Goal: Task Accomplishment & Management: Complete application form

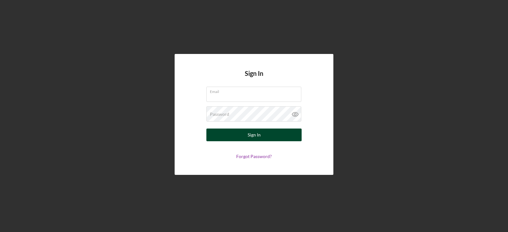
type input "[EMAIL_ADDRESS][DOMAIN_NAME]"
click at [252, 135] on div "Sign In" at bounding box center [253, 134] width 13 height 13
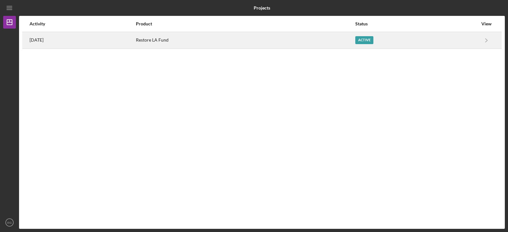
click at [373, 37] on div "Active" at bounding box center [364, 40] width 18 height 8
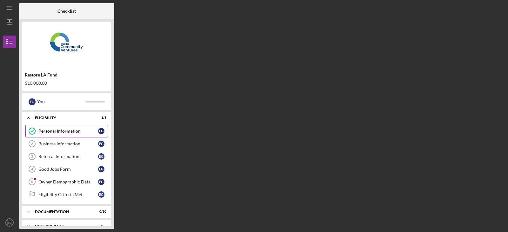
click at [57, 132] on div "Personal Information" at bounding box center [68, 130] width 60 height 5
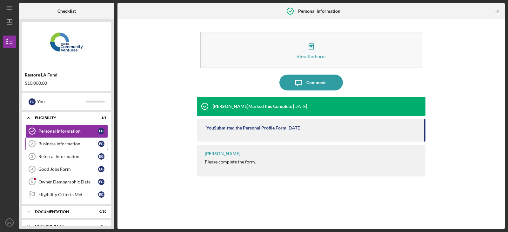
click at [49, 145] on div "Business Information" at bounding box center [68, 143] width 60 height 5
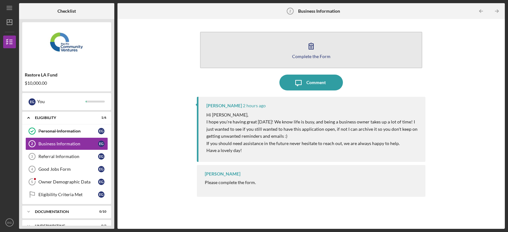
click at [310, 45] on icon "button" at bounding box center [311, 46] width 16 height 16
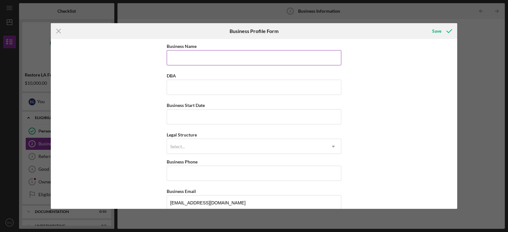
click at [176, 58] on input "Business Name" at bounding box center [254, 57] width 174 height 15
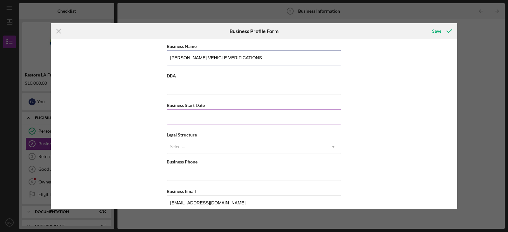
type input "[PERSON_NAME] VEHICLE VERIFICATIONS"
click at [208, 116] on input "Business Start Date" at bounding box center [254, 116] width 174 height 15
type input "[DATE]"
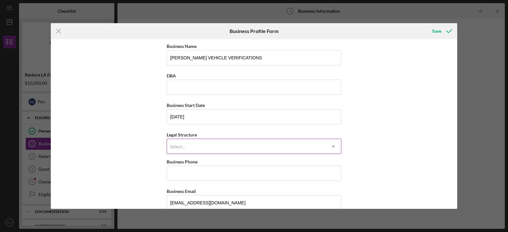
click at [202, 144] on div "Select..." at bounding box center [246, 146] width 159 height 15
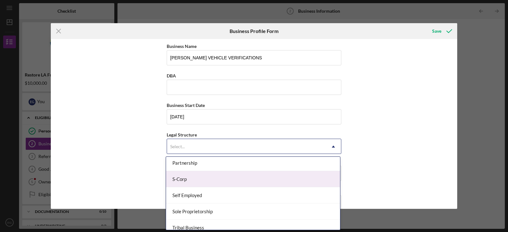
scroll to position [159, 0]
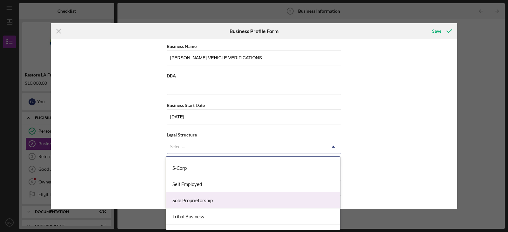
click at [214, 199] on div "Sole Proprietorship" at bounding box center [253, 200] width 174 height 16
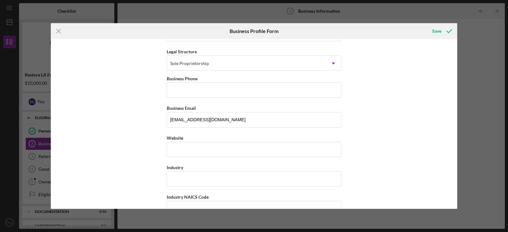
scroll to position [95, 0]
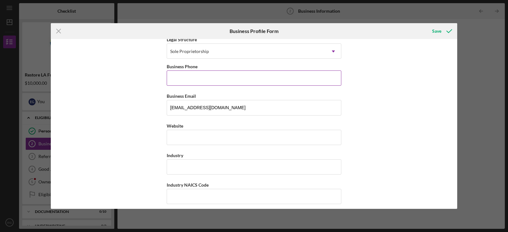
click at [179, 82] on input "Business Phone" at bounding box center [254, 77] width 174 height 15
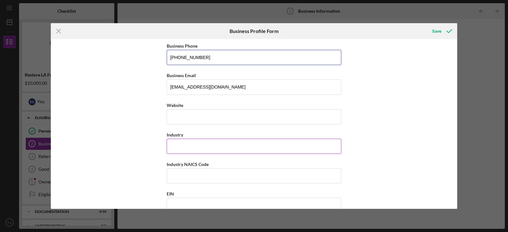
scroll to position [127, 0]
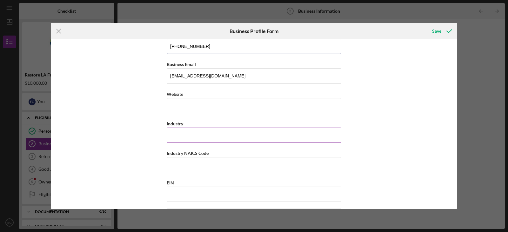
type input "[PHONE_NUMBER]"
click at [189, 138] on input "Industry" at bounding box center [254, 135] width 174 height 15
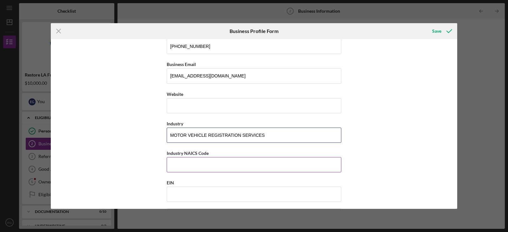
type input "MOTOR VEHICLE REGISTRATION SERVICES"
click at [208, 165] on input "Industry NAICS Code" at bounding box center [254, 164] width 174 height 15
type input "561990"
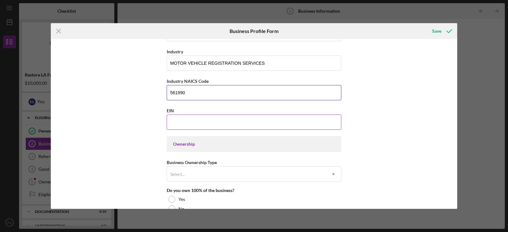
scroll to position [222, 0]
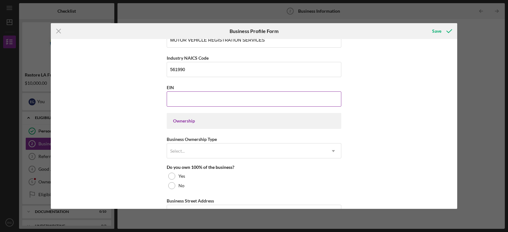
click at [171, 98] on input "EIN" at bounding box center [254, 98] width 174 height 15
type input "[US_EMPLOYER_IDENTIFICATION_NUMBER]"
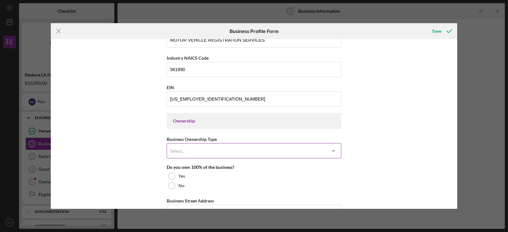
click at [219, 150] on div "Select..." at bounding box center [246, 151] width 159 height 15
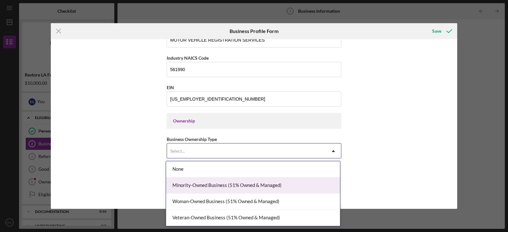
click at [227, 186] on div "Minority-Owned Business (51% Owned & Managed)" at bounding box center [253, 185] width 174 height 16
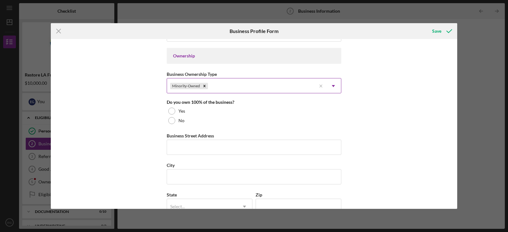
scroll to position [317, 0]
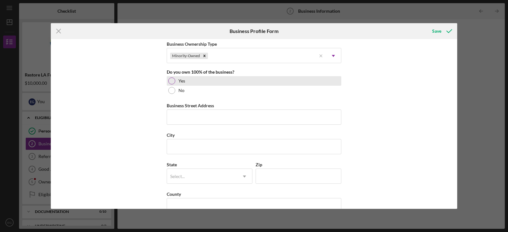
click at [170, 81] on div at bounding box center [171, 80] width 7 height 7
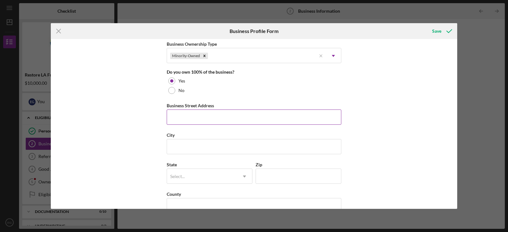
click at [217, 118] on input "Business Street Address" at bounding box center [254, 116] width 174 height 15
type input "[STREET_ADDRESS][PERSON_NAME]"
click at [175, 146] on input "City" at bounding box center [254, 146] width 174 height 15
type input "[GEOGRAPHIC_DATA]"
click at [192, 174] on div "Select..." at bounding box center [202, 176] width 70 height 15
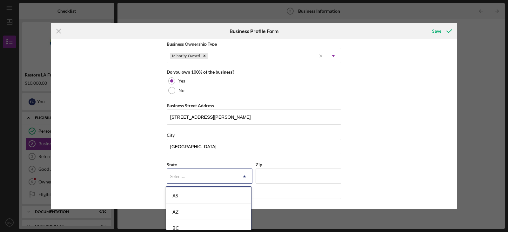
scroll to position [159, 0]
click at [174, 213] on div "CA" at bounding box center [208, 214] width 85 height 16
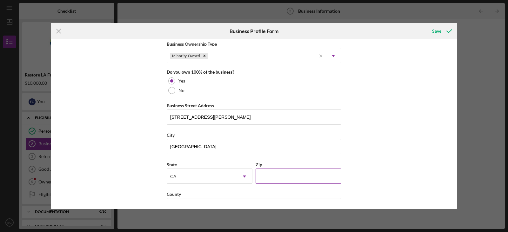
click at [291, 178] on input "Zip" at bounding box center [298, 175] width 86 height 15
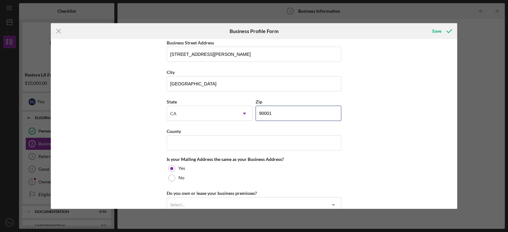
scroll to position [381, 0]
type input "90001"
click at [190, 142] on input "County" at bounding box center [254, 142] width 174 height 15
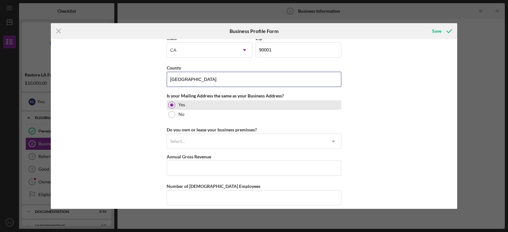
scroll to position [444, 0]
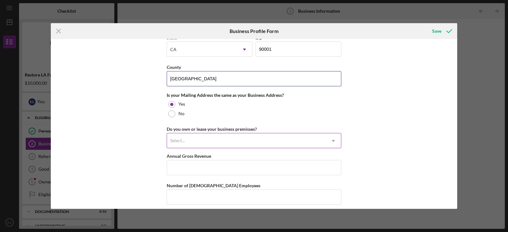
type input "[GEOGRAPHIC_DATA]"
click at [238, 142] on div "Select..." at bounding box center [246, 141] width 159 height 15
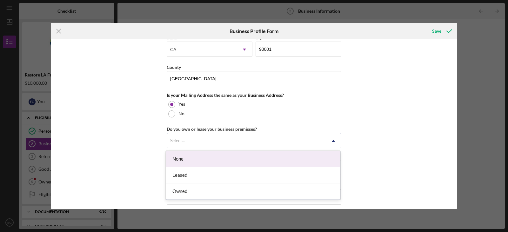
click at [184, 159] on div "None" at bounding box center [253, 159] width 174 height 16
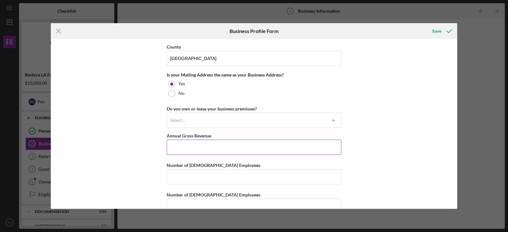
scroll to position [479, 0]
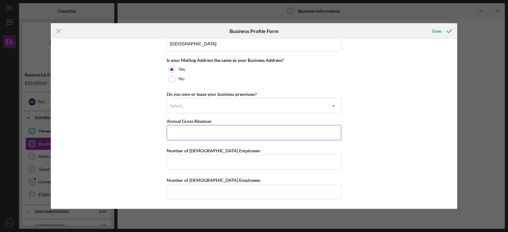
click at [177, 136] on input "Annual Gross Revenue" at bounding box center [254, 132] width 174 height 15
type input "$6,000"
click at [209, 158] on input "Number of [DEMOGRAPHIC_DATA] Employees" at bounding box center [254, 162] width 174 height 15
type input "1"
click at [278, 192] on input "Number of [DEMOGRAPHIC_DATA] Employees" at bounding box center [254, 191] width 174 height 15
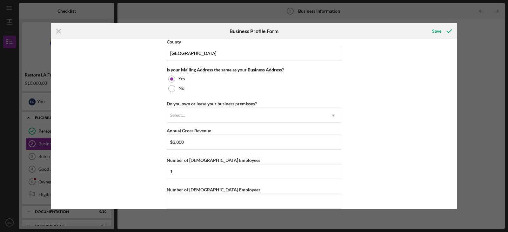
scroll to position [0, 0]
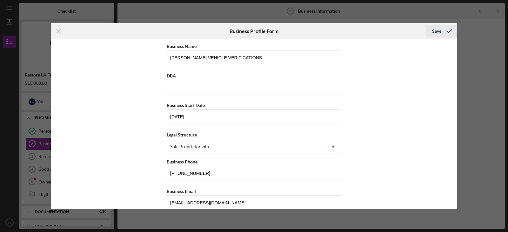
click at [439, 28] on div "Save" at bounding box center [436, 31] width 9 height 13
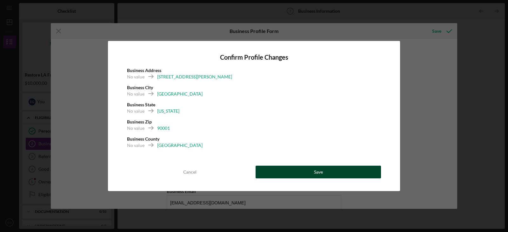
click at [327, 171] on button "Save" at bounding box center [317, 172] width 125 height 13
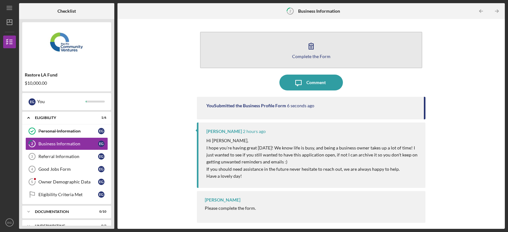
click at [312, 48] on icon "button" at bounding box center [311, 46] width 16 height 16
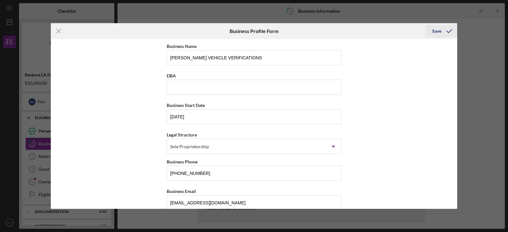
click at [436, 31] on div "Save" at bounding box center [436, 31] width 9 height 13
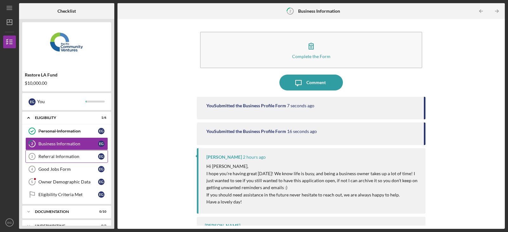
click at [61, 155] on div "Referral Information" at bounding box center [68, 156] width 60 height 5
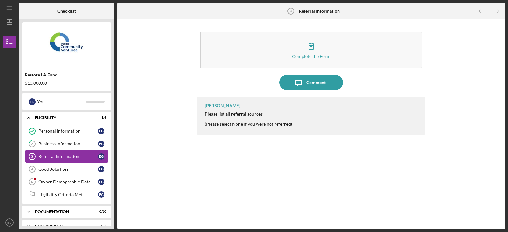
click at [69, 155] on div "Referral Information" at bounding box center [68, 156] width 60 height 5
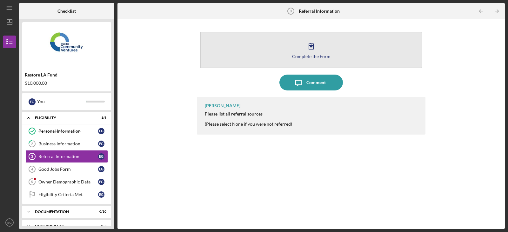
click at [314, 45] on icon "button" at bounding box center [311, 46] width 16 height 16
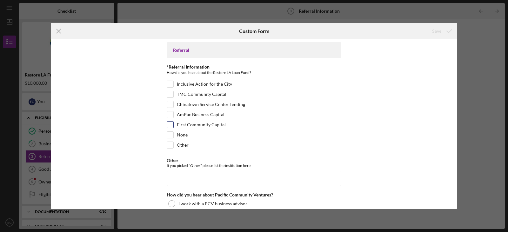
click at [170, 126] on input "First Community Capital" at bounding box center [170, 125] width 6 height 6
checkbox input "true"
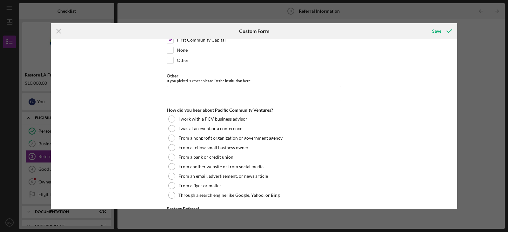
scroll to position [95, 0]
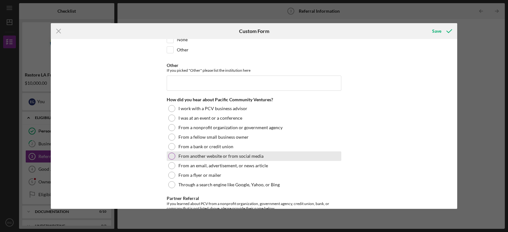
click at [171, 156] on div at bounding box center [171, 156] width 7 height 7
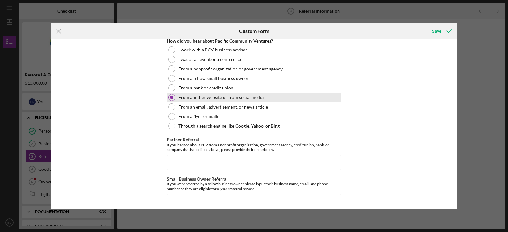
scroll to position [180, 0]
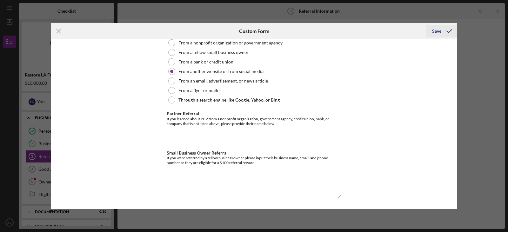
click at [437, 31] on div "Save" at bounding box center [436, 31] width 9 height 13
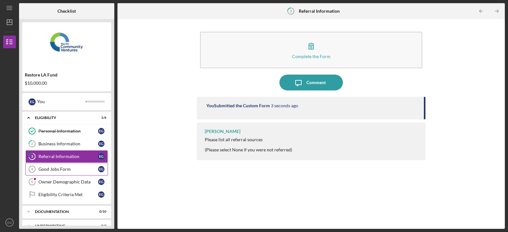
click at [56, 169] on div "Good Jobs Form" at bounding box center [68, 169] width 60 height 5
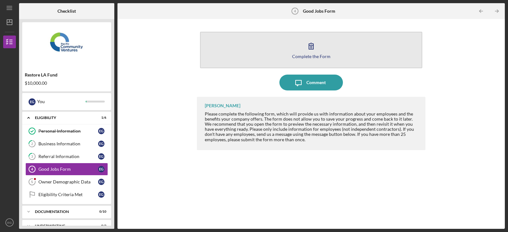
click at [309, 46] on icon "button" at bounding box center [311, 46] width 16 height 16
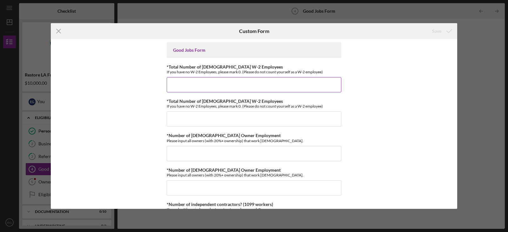
click at [237, 82] on input "*Total Number of [DEMOGRAPHIC_DATA] W-2 Employees" at bounding box center [254, 84] width 174 height 15
type input "0"
click at [218, 122] on input "*Total Number of [DEMOGRAPHIC_DATA] W-2 Employees" at bounding box center [254, 118] width 174 height 15
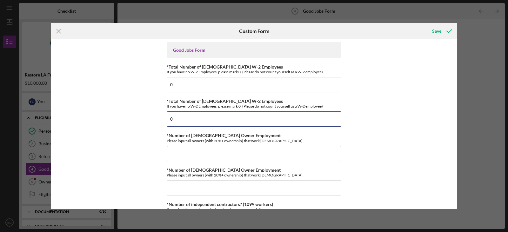
type input "0"
click at [253, 154] on input "*Number of [DEMOGRAPHIC_DATA] Owner Employment" at bounding box center [254, 153] width 174 height 15
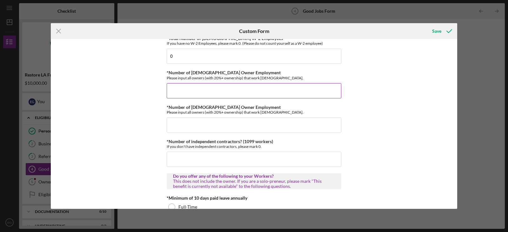
scroll to position [63, 0]
type input "0"
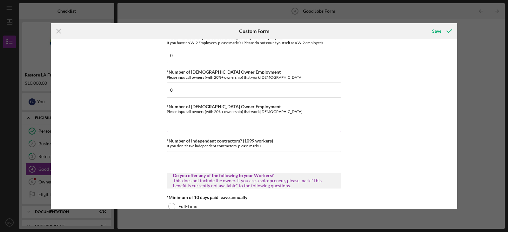
click at [200, 123] on input "*Number of [DEMOGRAPHIC_DATA] Owner Employment" at bounding box center [254, 124] width 174 height 15
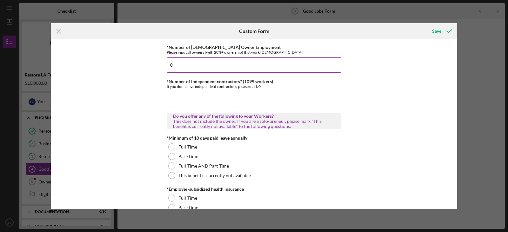
scroll to position [127, 0]
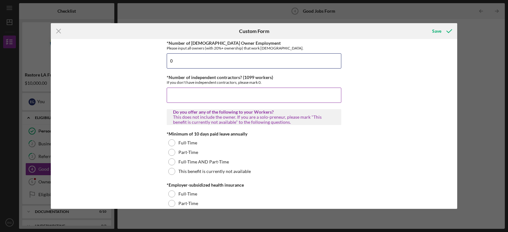
type input "0"
click at [220, 95] on input "*Number of independent contractors? (1099 workers)" at bounding box center [254, 95] width 174 height 15
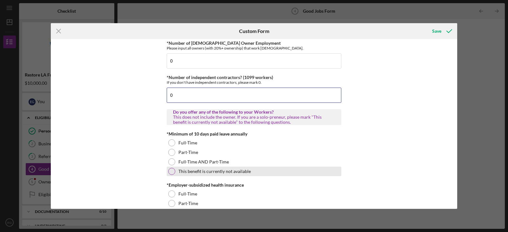
type input "0"
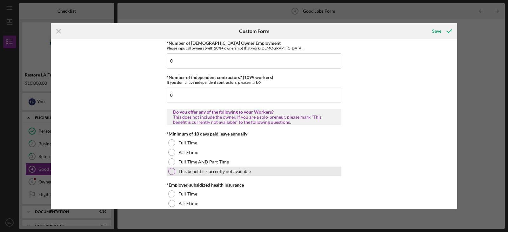
click at [174, 174] on div "This benefit is currently not available" at bounding box center [254, 172] width 174 height 10
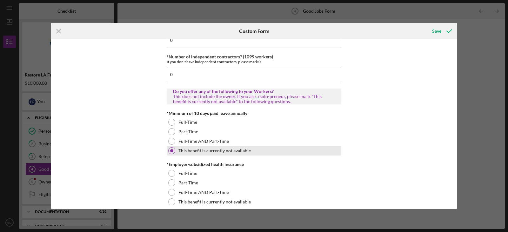
scroll to position [159, 0]
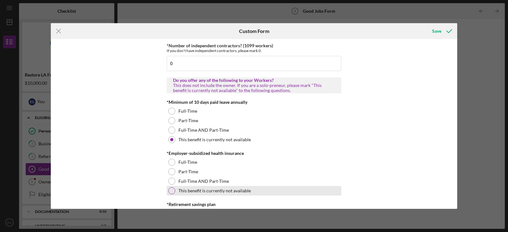
click at [170, 191] on div at bounding box center [171, 190] width 7 height 7
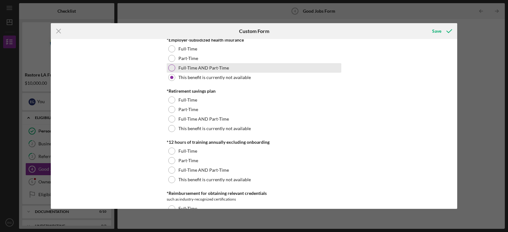
scroll to position [286, 0]
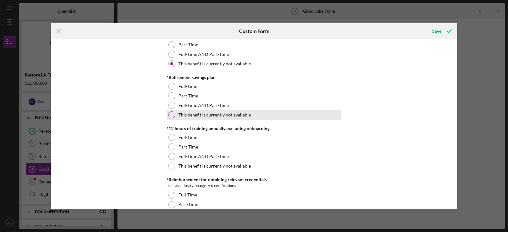
click at [171, 117] on div at bounding box center [171, 114] width 7 height 7
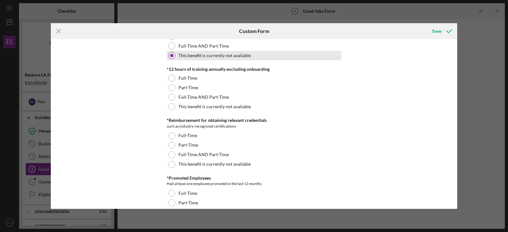
scroll to position [349, 0]
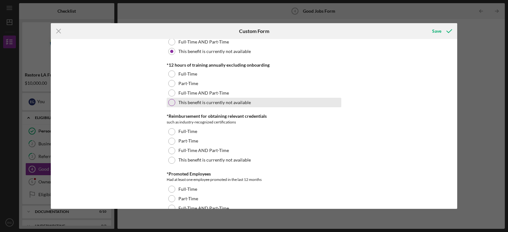
click at [170, 103] on div at bounding box center [171, 102] width 7 height 7
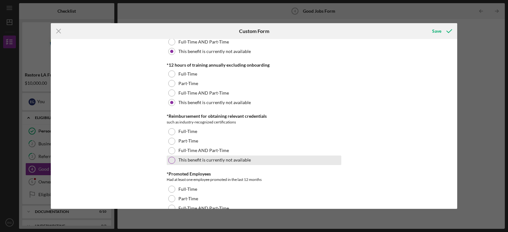
click at [172, 161] on div at bounding box center [171, 160] width 7 height 7
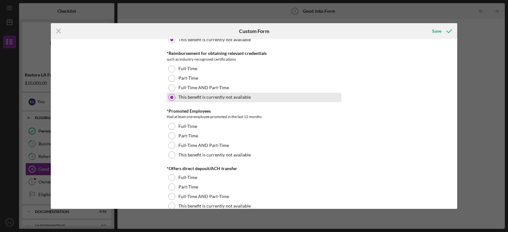
scroll to position [412, 0]
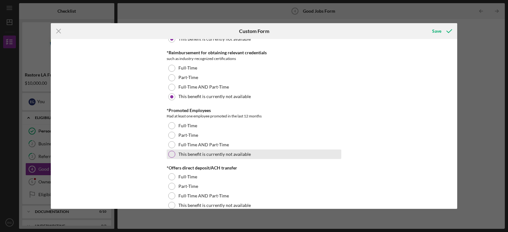
click at [171, 155] on div at bounding box center [171, 154] width 7 height 7
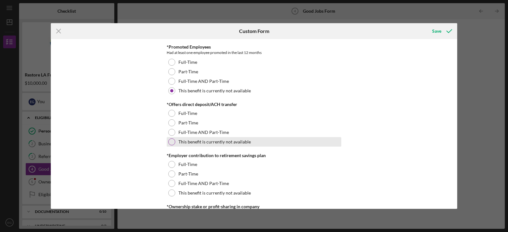
click at [170, 141] on div at bounding box center [171, 141] width 7 height 7
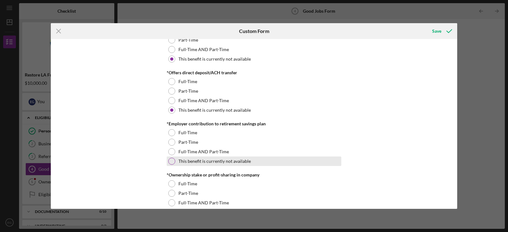
click at [174, 163] on div at bounding box center [171, 161] width 7 height 7
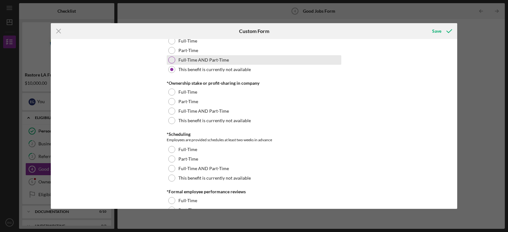
scroll to position [603, 0]
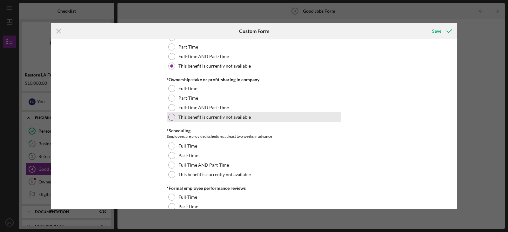
click at [170, 118] on div at bounding box center [171, 117] width 7 height 7
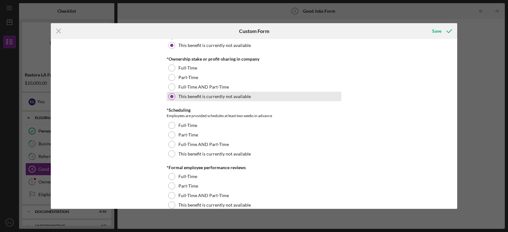
scroll to position [635, 0]
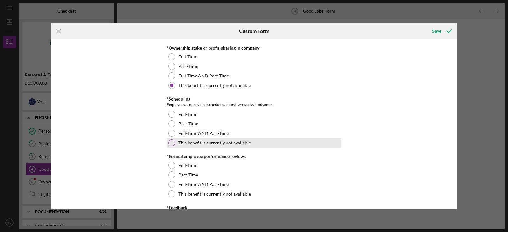
click at [172, 144] on div at bounding box center [171, 142] width 7 height 7
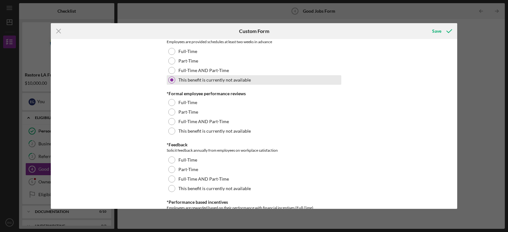
scroll to position [698, 0]
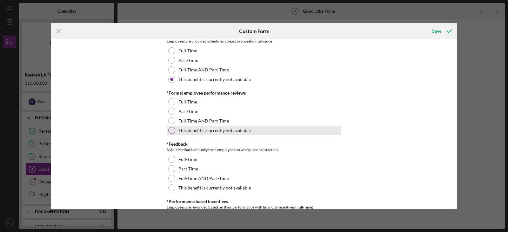
click at [170, 132] on div at bounding box center [171, 130] width 7 height 7
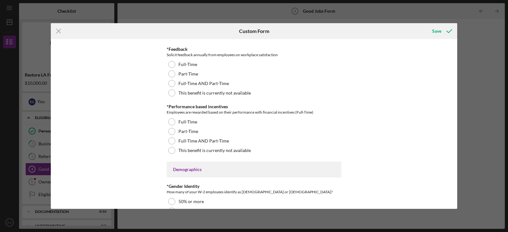
scroll to position [793, 0]
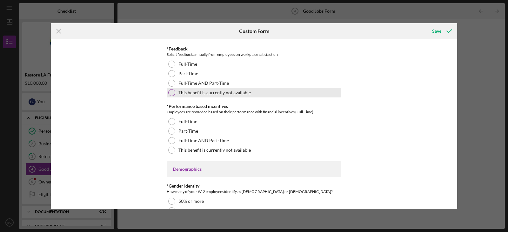
click at [170, 94] on div at bounding box center [171, 92] width 7 height 7
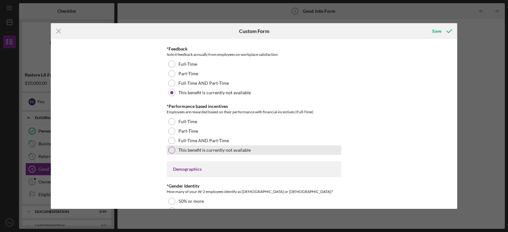
click at [174, 152] on div "This benefit is currently not available" at bounding box center [254, 150] width 174 height 10
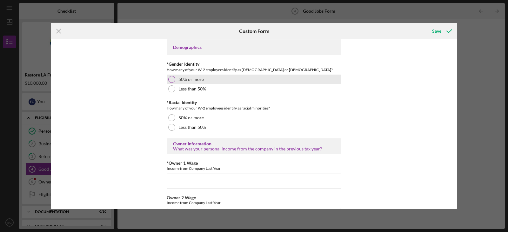
scroll to position [920, 0]
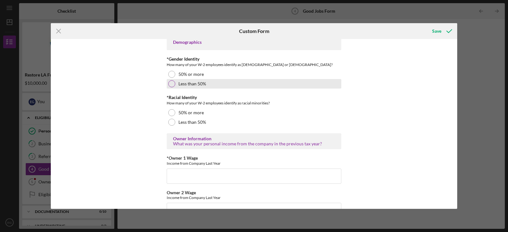
click at [172, 85] on div at bounding box center [171, 83] width 7 height 7
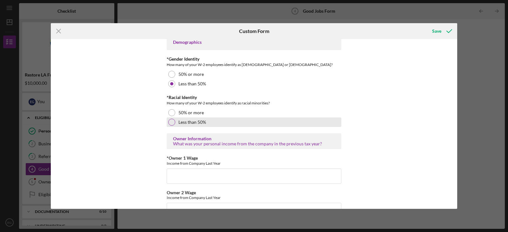
click at [172, 124] on div at bounding box center [171, 122] width 7 height 7
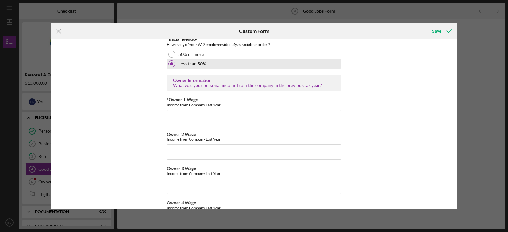
scroll to position [983, 0]
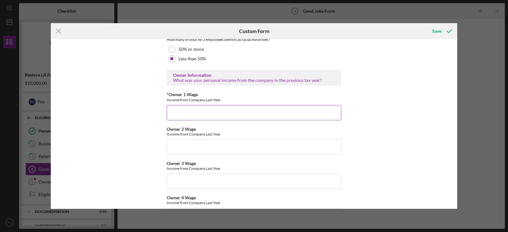
click at [180, 110] on input "*Owner 1 Wage" at bounding box center [254, 112] width 174 height 15
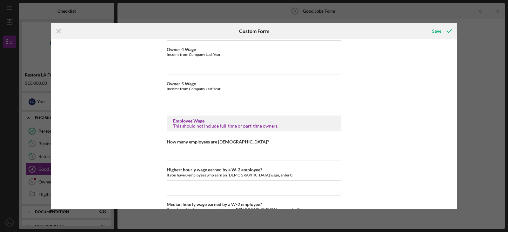
scroll to position [1142, 0]
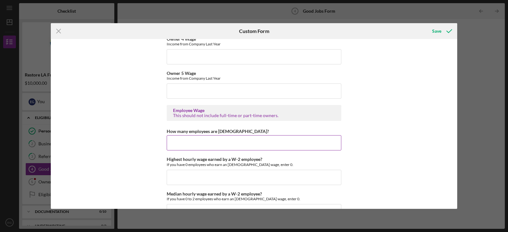
type input "6000"
click at [213, 141] on input "How many employees are [DEMOGRAPHIC_DATA]?" at bounding box center [254, 142] width 174 height 15
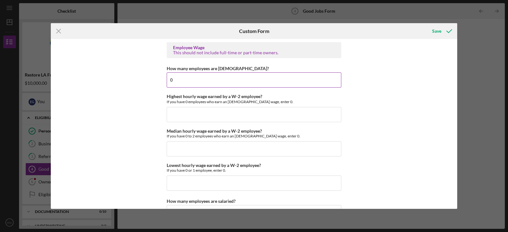
scroll to position [1206, 0]
type input "0"
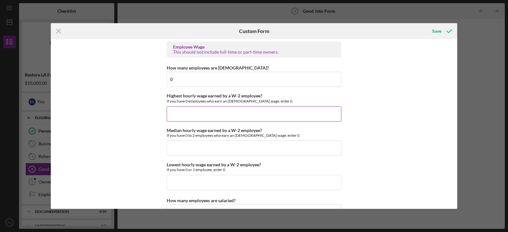
click at [239, 112] on input "Highest hourly wage earned by a W-2 employee?" at bounding box center [254, 113] width 174 height 15
type input "$0"
click at [186, 148] on input "Median hourly wage earned by a W-2 employee?" at bounding box center [254, 148] width 174 height 15
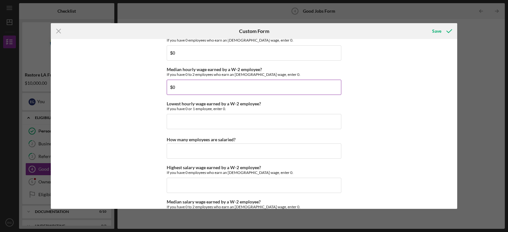
scroll to position [1269, 0]
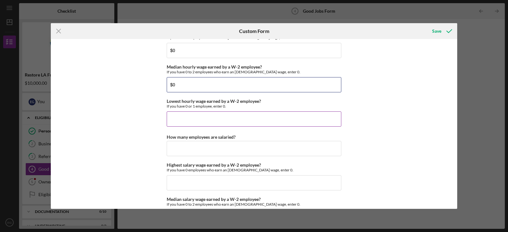
type input "$0"
click at [210, 119] on input "Lowest hourly wage earned by a W-2 employee?" at bounding box center [254, 118] width 174 height 15
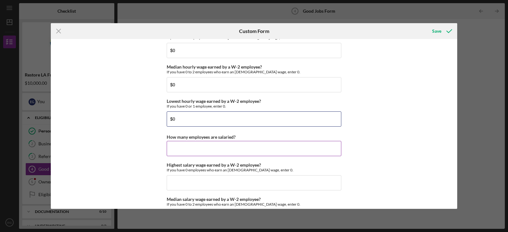
type input "$0"
click at [220, 147] on input "How many employees are salaried?" at bounding box center [254, 148] width 174 height 15
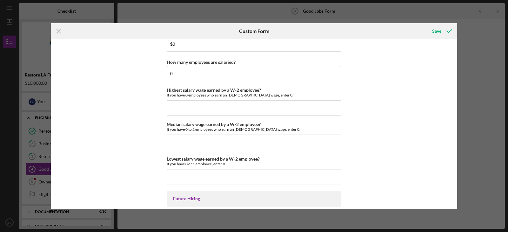
scroll to position [1364, 0]
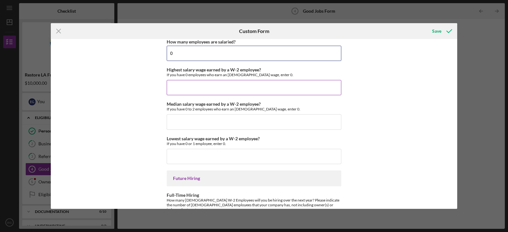
type input "0"
click at [190, 83] on input "Highest salary wage earned by a W-2 employee?" at bounding box center [254, 87] width 174 height 15
type input "$0"
click at [193, 118] on input "Median salary wage earned by a W-2 employee?" at bounding box center [254, 121] width 174 height 15
type input "$0"
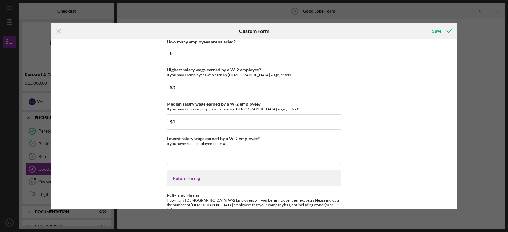
click at [195, 152] on input "Lowest salary wage earned by a W-2 employee?" at bounding box center [254, 156] width 174 height 15
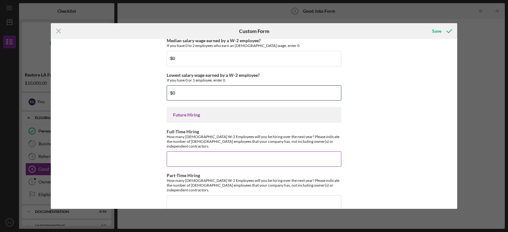
type input "$0"
click at [200, 152] on input "Full-Time Hiring" at bounding box center [254, 158] width 174 height 15
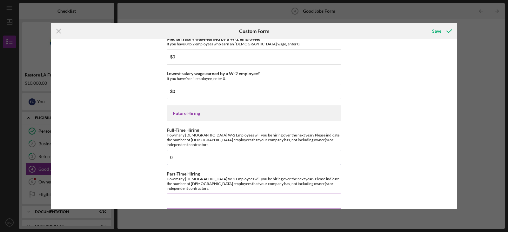
type input "0"
click at [194, 194] on input "Part-Time Hiring" at bounding box center [254, 201] width 174 height 15
type input "0"
click at [436, 32] on div "Save" at bounding box center [436, 31] width 9 height 13
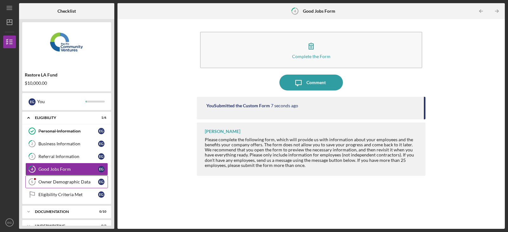
click at [54, 180] on div "Owner Demographic Data" at bounding box center [68, 181] width 60 height 5
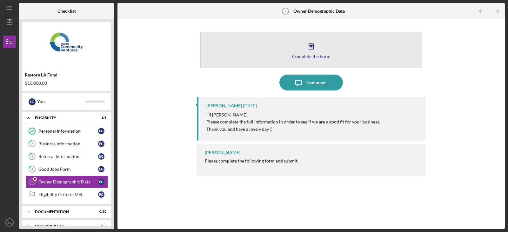
click at [307, 49] on icon "button" at bounding box center [311, 46] width 16 height 16
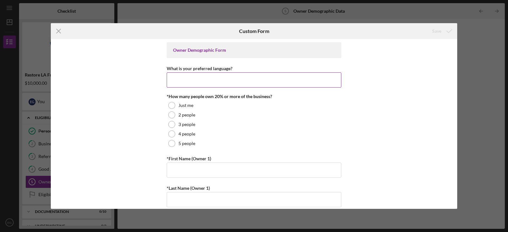
click at [217, 80] on input "What is your preferred language?" at bounding box center [254, 79] width 174 height 15
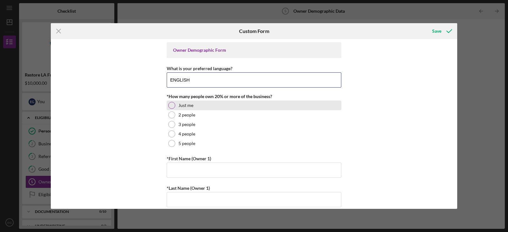
type input "ENGLISH"
click at [170, 103] on div at bounding box center [171, 105] width 7 height 7
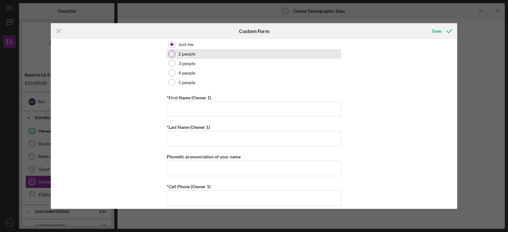
scroll to position [63, 0]
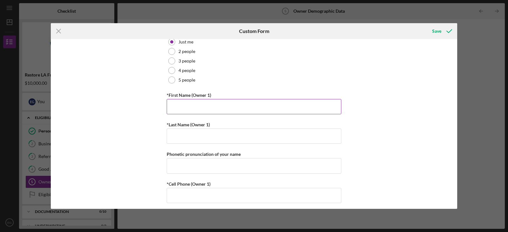
click at [199, 111] on input "*First Name (Owner 1)" at bounding box center [254, 106] width 174 height 15
type input "[PERSON_NAME]"
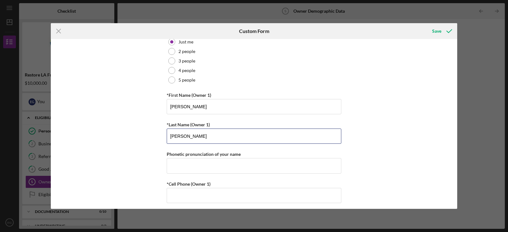
type input "[PERSON_NAME]"
click at [157, 120] on div "Owner Demographic Form What is your preferred language? [DEMOGRAPHIC_DATA] *How…" at bounding box center [254, 124] width 406 height 170
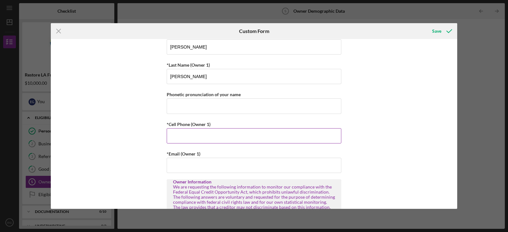
scroll to position [127, 0]
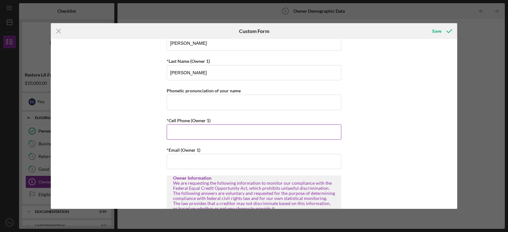
click at [193, 132] on input "*Cell Phone (Owner 1)" at bounding box center [254, 131] width 174 height 15
type input "[PHONE_NUMBER]"
click at [202, 158] on input "*Email (Owner 1)" at bounding box center [254, 161] width 174 height 15
type input "[EMAIL_ADDRESS][DOMAIN_NAME]"
click at [398, 160] on div "Owner Demographic Form What is your preferred language? [DEMOGRAPHIC_DATA] *How…" at bounding box center [254, 124] width 406 height 170
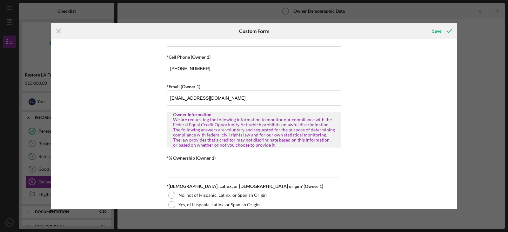
scroll to position [254, 0]
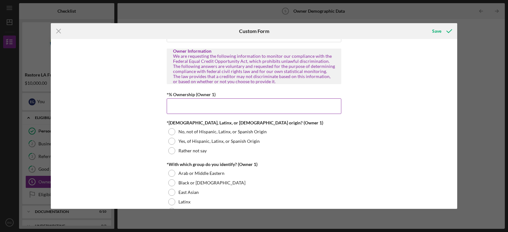
click at [190, 105] on input "*% Ownership (Owner 1)" at bounding box center [254, 105] width 174 height 15
click at [213, 107] on input "*% Ownership (Owner 1)" at bounding box center [254, 105] width 174 height 15
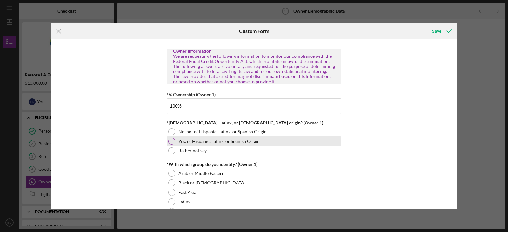
type input "100.00000%"
click at [171, 142] on div at bounding box center [171, 141] width 7 height 7
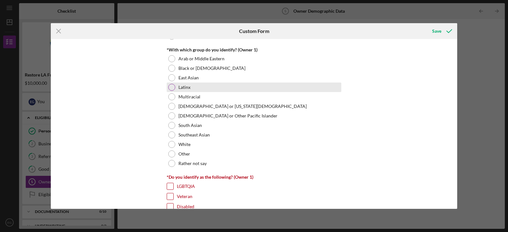
scroll to position [381, 0]
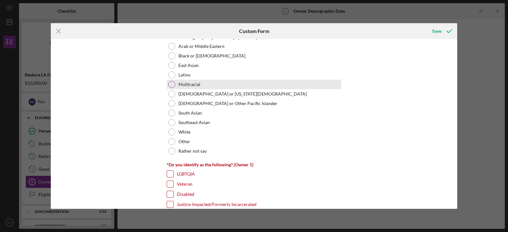
click at [170, 87] on div at bounding box center [171, 84] width 7 height 7
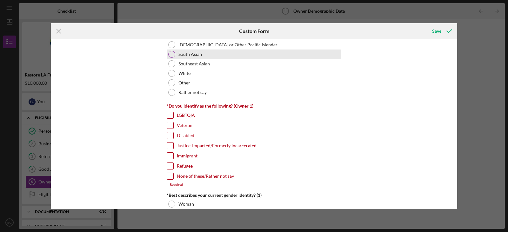
scroll to position [444, 0]
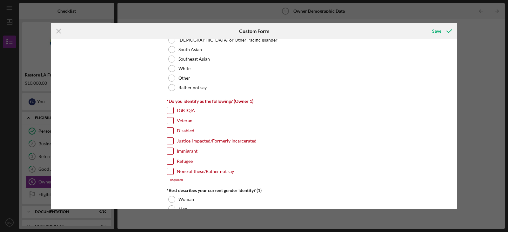
click at [171, 173] on input "None of these/Rather not say" at bounding box center [170, 171] width 6 height 6
checkbox input "true"
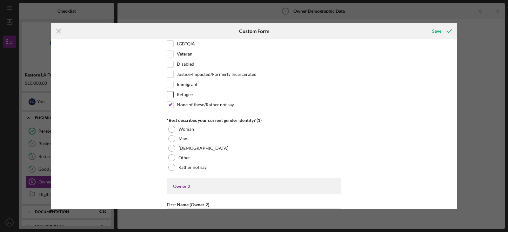
scroll to position [539, 0]
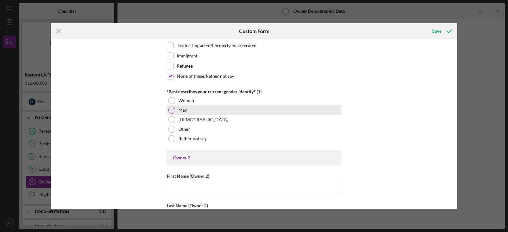
click at [170, 108] on div at bounding box center [171, 110] width 7 height 7
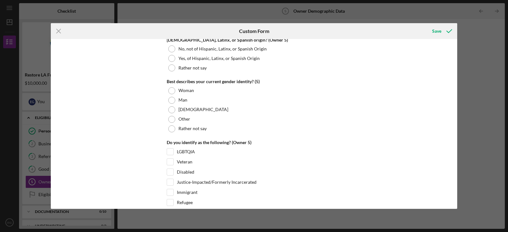
scroll to position [2450, 0]
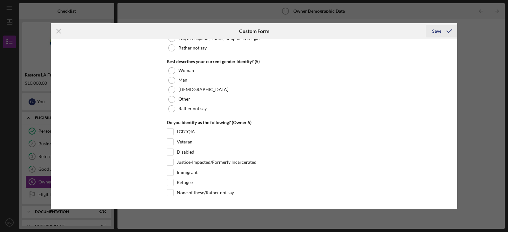
click at [438, 32] on div "Save" at bounding box center [436, 31] width 9 height 13
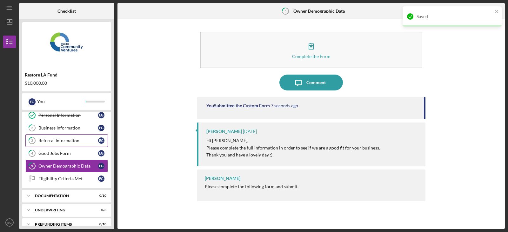
scroll to position [24, 0]
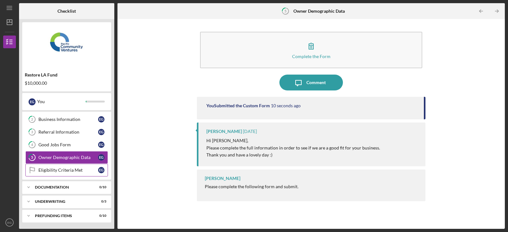
click at [56, 171] on div "Eligibility Criteria Met" at bounding box center [68, 170] width 60 height 5
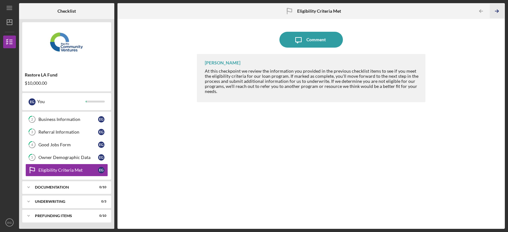
click at [496, 11] on icon "Icon/Table Pagination Arrow" at bounding box center [497, 11] width 14 height 14
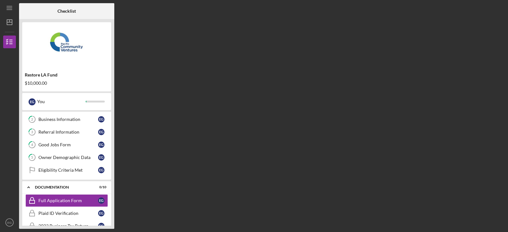
scroll to position [56, 0]
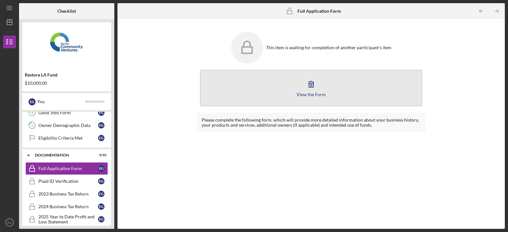
click at [311, 83] on icon "button" at bounding box center [311, 84] width 16 height 16
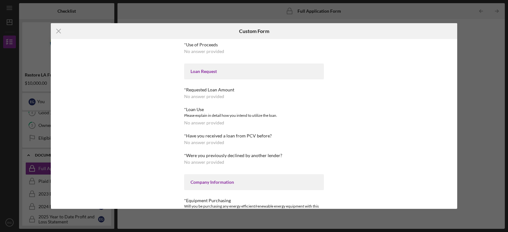
click at [205, 50] on div "No answer provided" at bounding box center [204, 51] width 40 height 5
click at [419, 49] on div "*Use of Proceeds No answer provided Loan Request *Requested Loan Amount No answ…" at bounding box center [254, 124] width 406 height 170
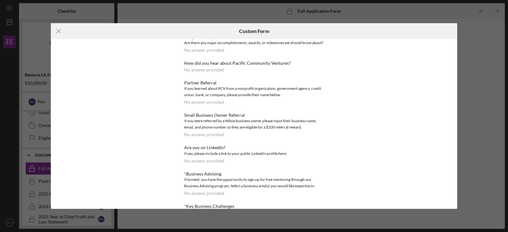
scroll to position [421, 0]
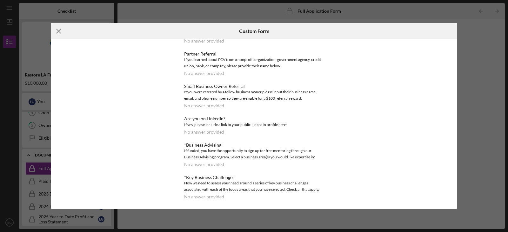
click at [61, 30] on icon "Icon/Menu Close" at bounding box center [59, 31] width 16 height 16
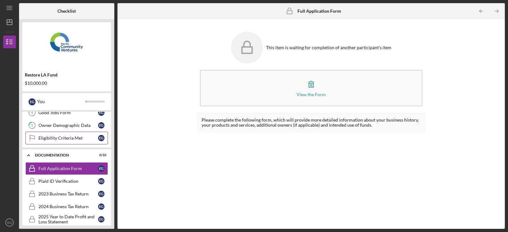
click at [72, 135] on div "Eligibility Criteria Met" at bounding box center [68, 137] width 60 height 5
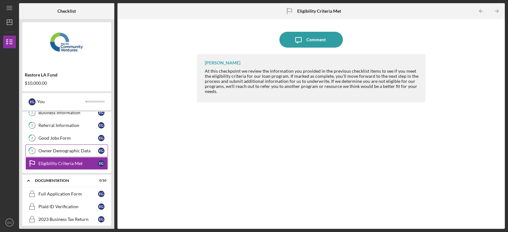
scroll to position [25, 0]
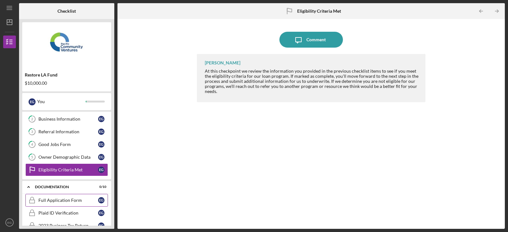
click at [72, 202] on div "Full Application Form" at bounding box center [68, 200] width 60 height 5
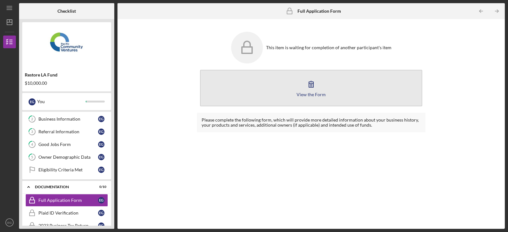
click at [311, 87] on icon "button" at bounding box center [311, 84] width 4 height 6
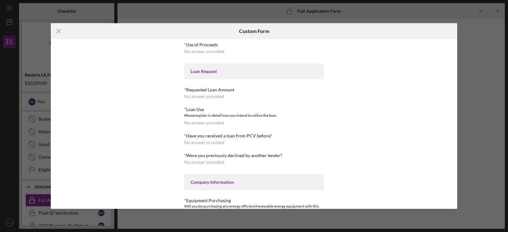
click at [208, 50] on div "No answer provided" at bounding box center [204, 51] width 40 height 5
click at [59, 31] on icon "Icon/Menu Close" at bounding box center [59, 31] width 16 height 16
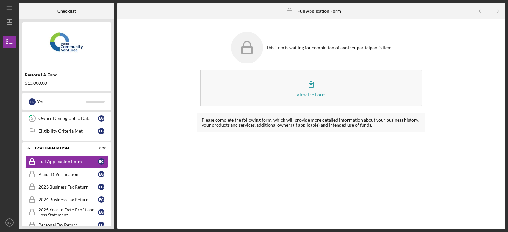
scroll to position [60, 0]
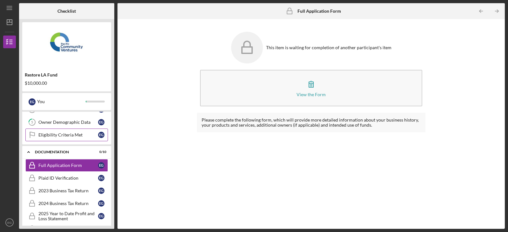
click at [58, 134] on div "Eligibility Criteria Met" at bounding box center [68, 134] width 60 height 5
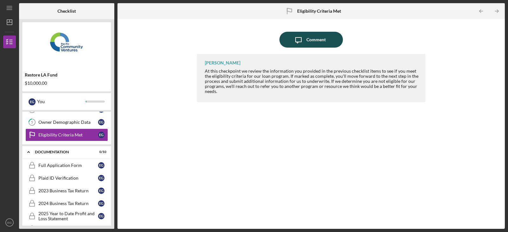
click at [331, 42] on button "Icon/Message Comment" at bounding box center [310, 40] width 63 height 16
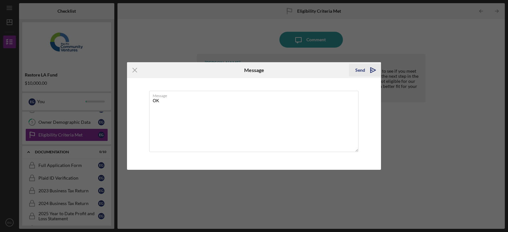
type textarea "OK"
click at [363, 70] on div "Send" at bounding box center [360, 70] width 10 height 13
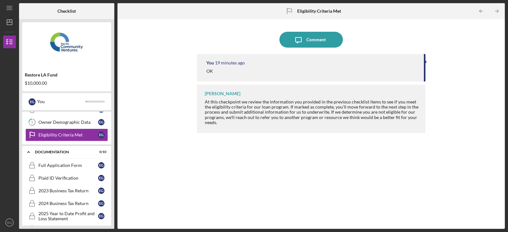
click at [423, 91] on div "[PERSON_NAME] At this checkpoint we review the information you provided in the …" at bounding box center [311, 109] width 228 height 48
